Goal: Information Seeking & Learning: Find specific fact

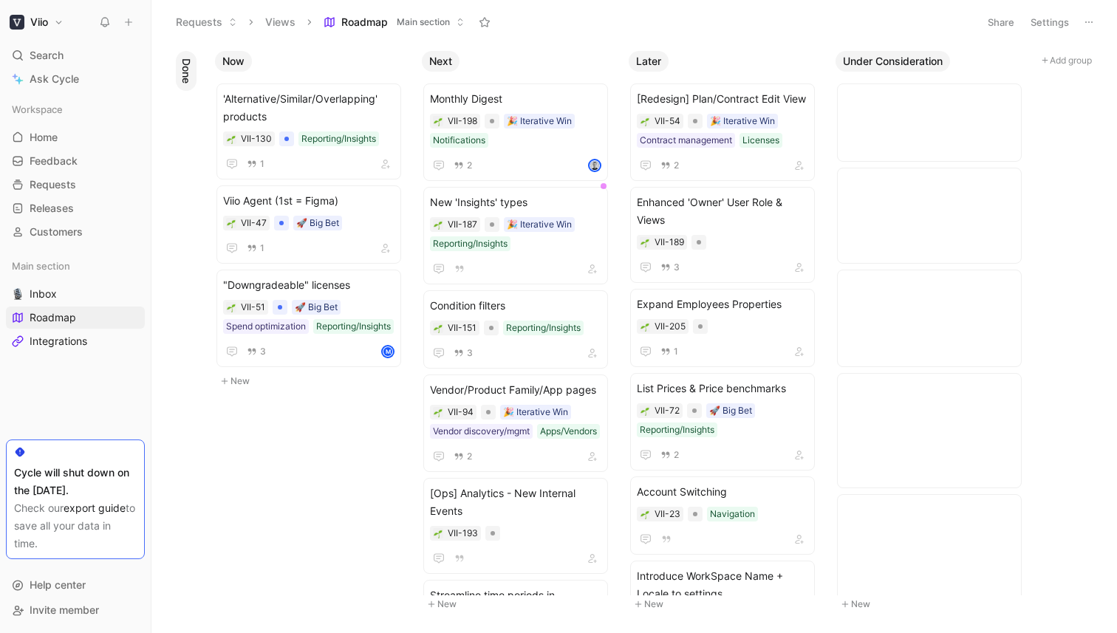
scroll to position [1074, 0]
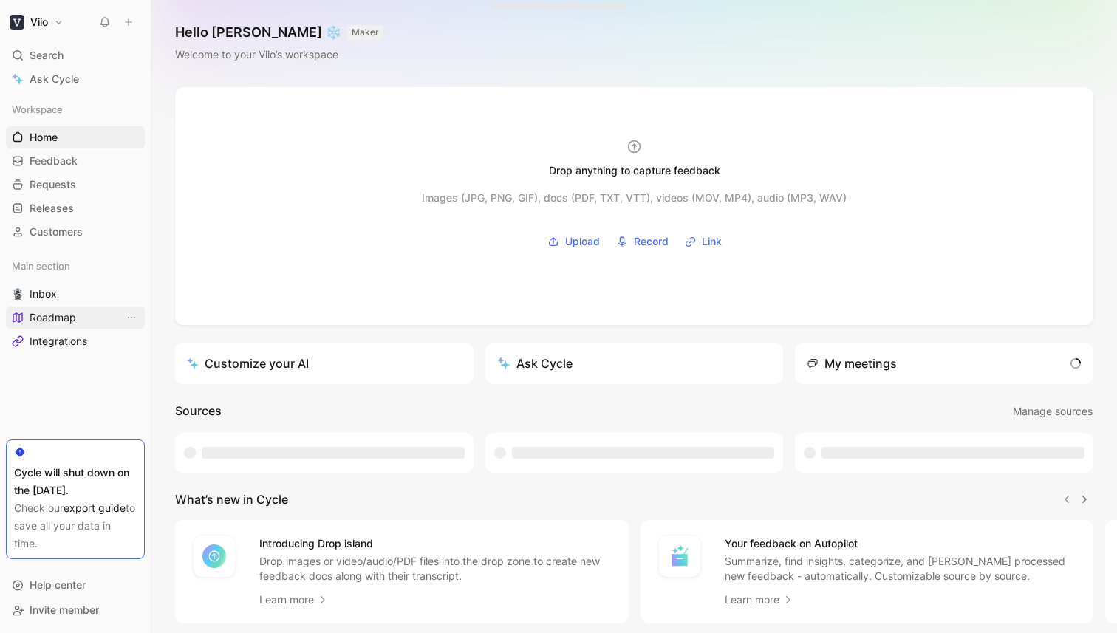
click at [50, 322] on span "Roadmap" at bounding box center [53, 317] width 47 height 15
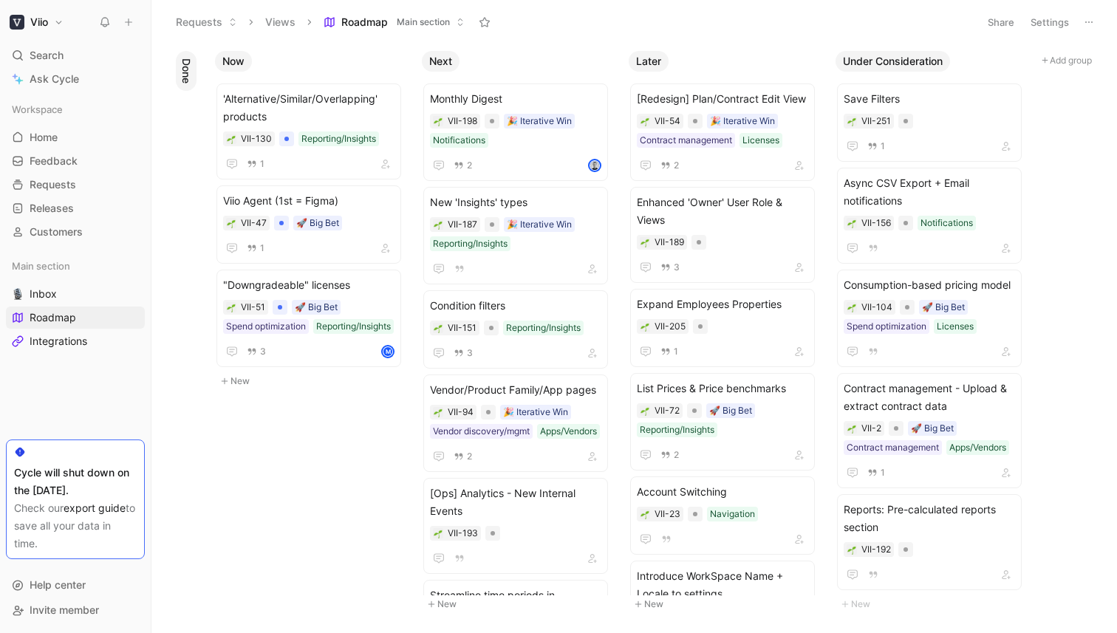
click at [39, 49] on span "Search" at bounding box center [47, 56] width 34 height 18
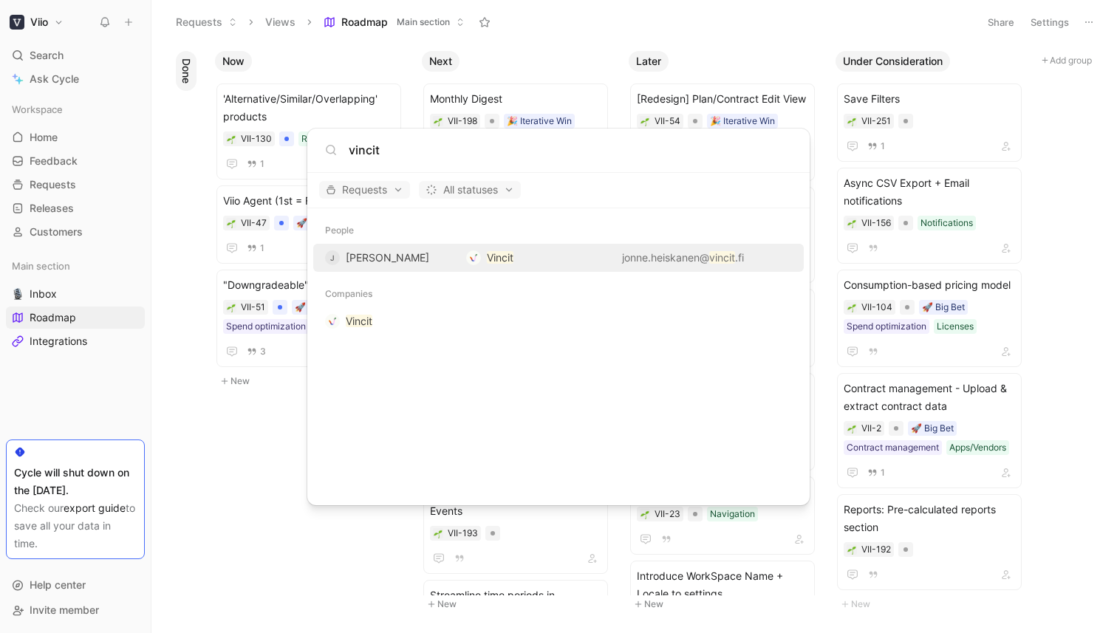
type input "vincit"
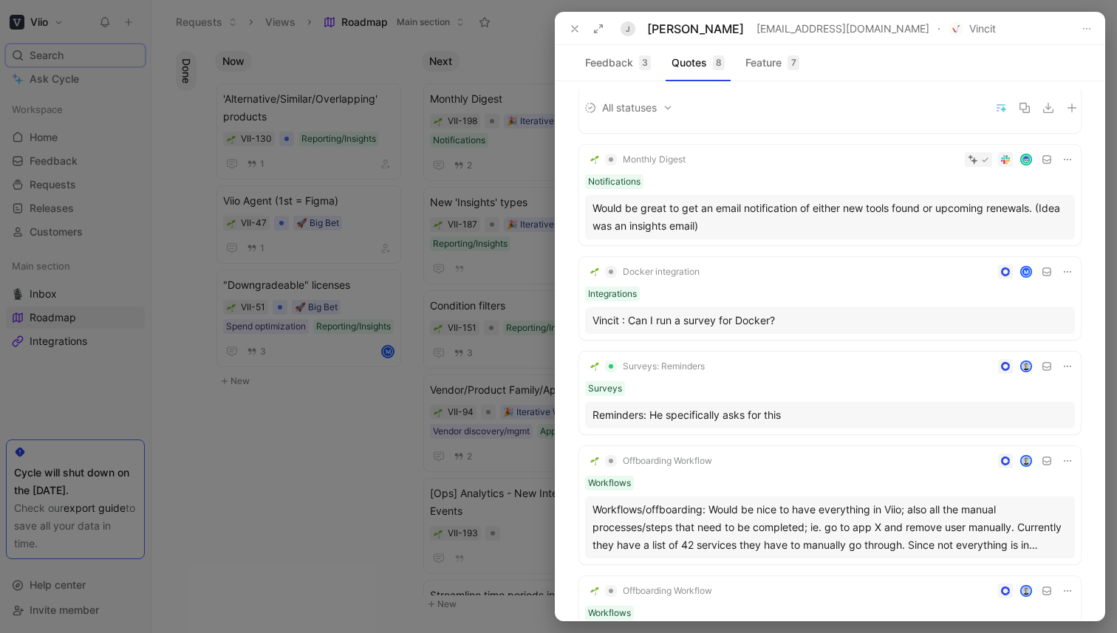
scroll to position [201, 0]
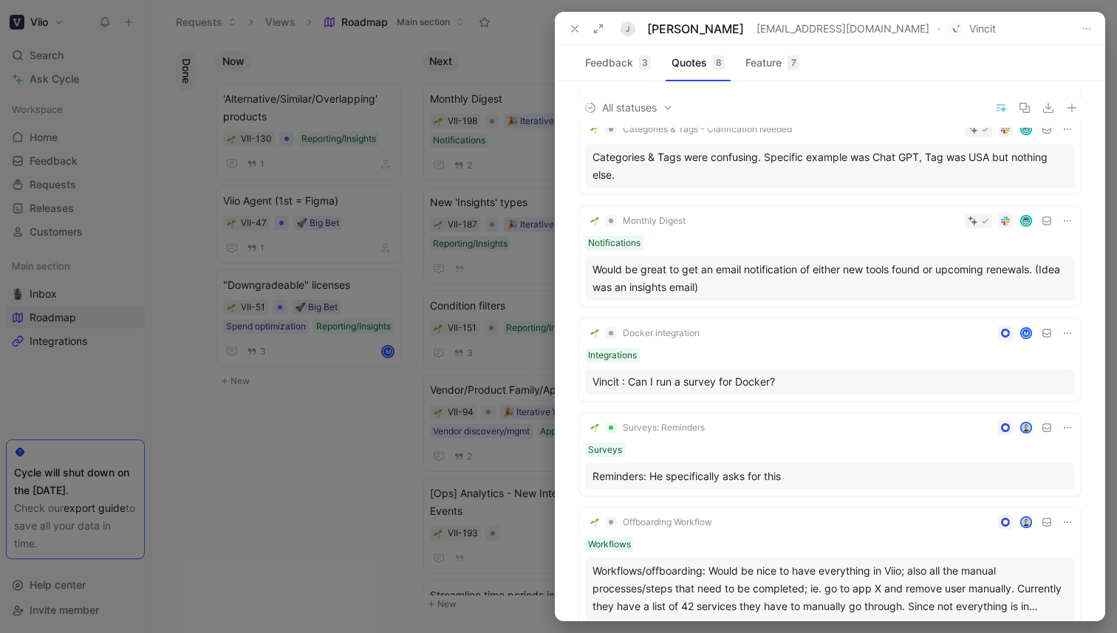
click at [720, 385] on div "Vincit : Can I run a survey for Docker?" at bounding box center [829, 382] width 475 height 18
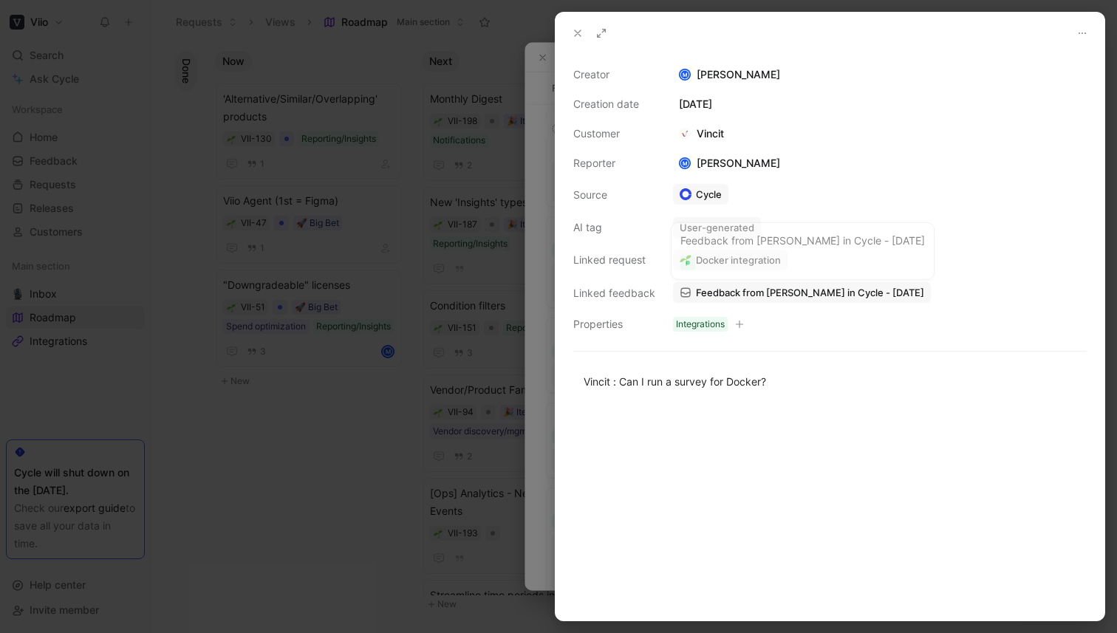
click at [866, 295] on span "Feedback from [PERSON_NAME] in Cycle - [DATE]" at bounding box center [810, 292] width 228 height 13
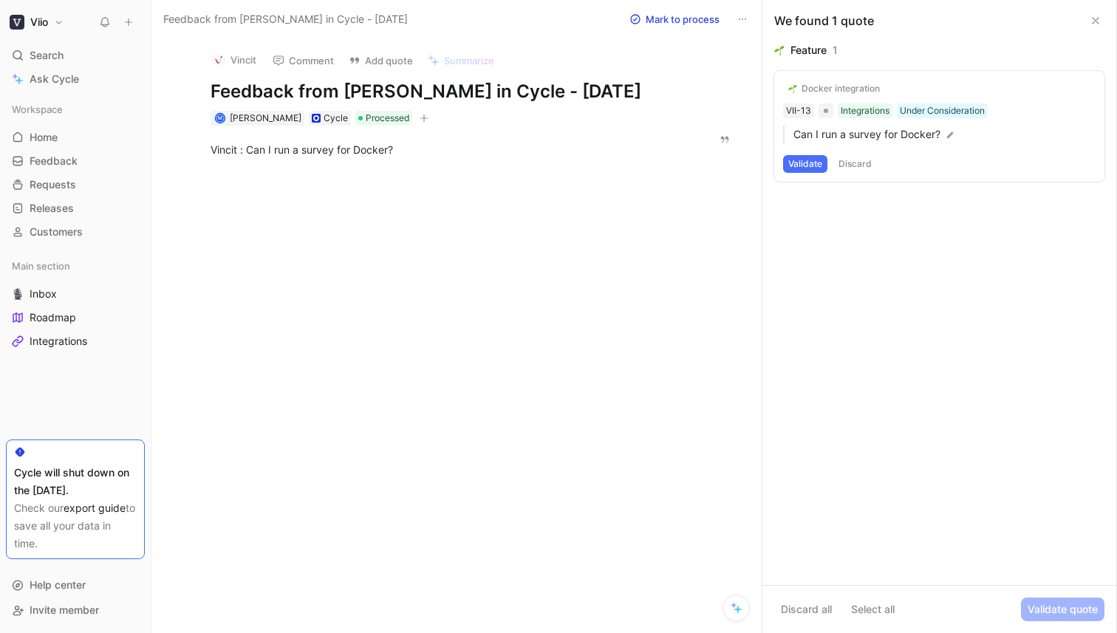
click at [1098, 27] on button at bounding box center [1095, 21] width 18 height 18
